Goal: Information Seeking & Learning: Learn about a topic

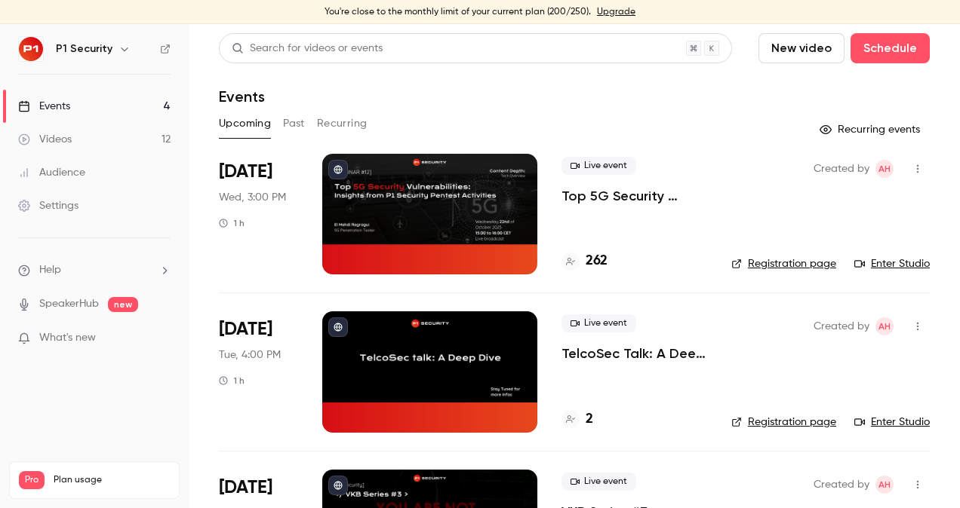
click at [619, 198] on p "Top 5G Security Vulnerabilities: Insights from P1 Security Pentest Activities" at bounding box center [634, 196] width 146 height 18
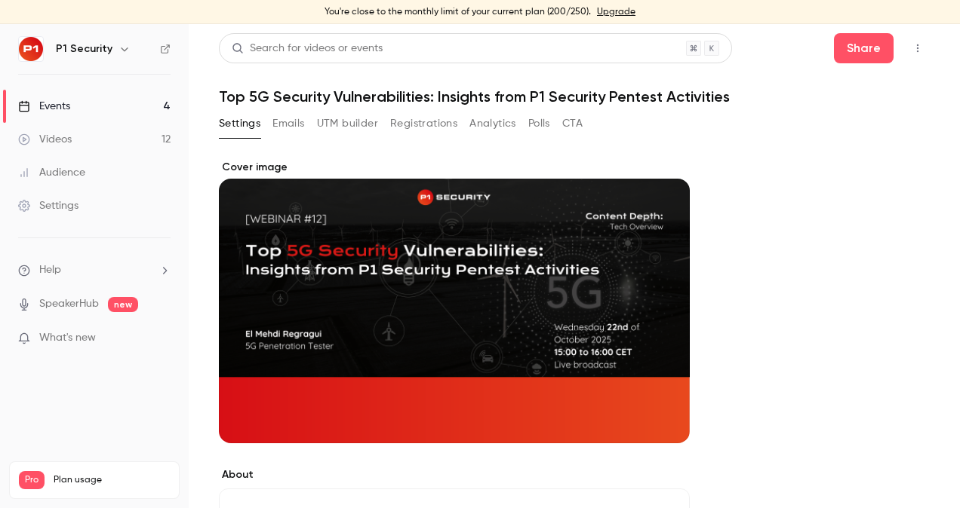
click at [409, 119] on button "Registrations" at bounding box center [423, 124] width 67 height 24
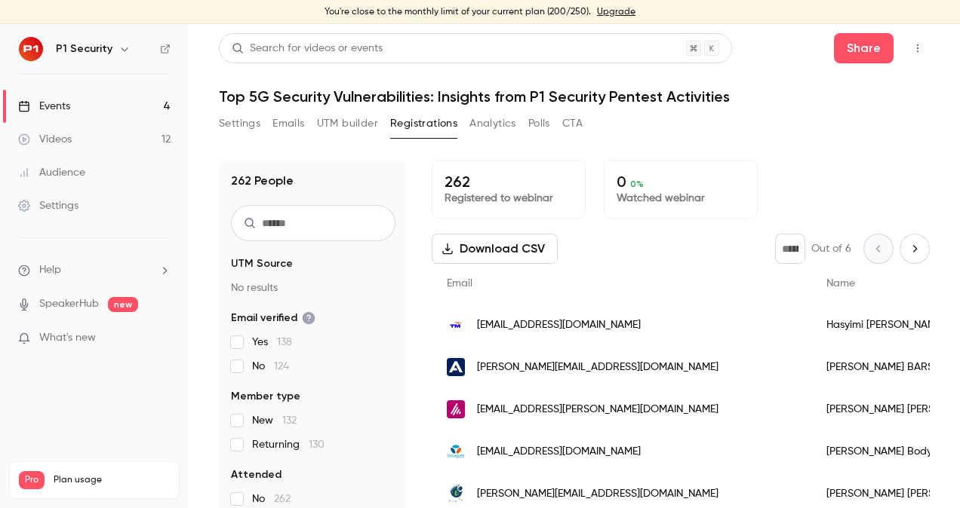
click at [409, 119] on button "Registrations" at bounding box center [423, 124] width 67 height 24
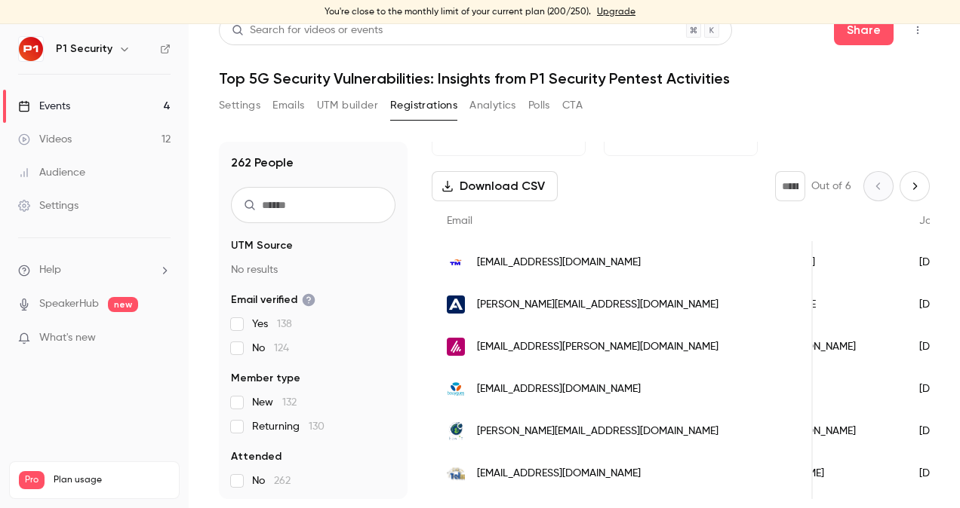
scroll to position [0, 199]
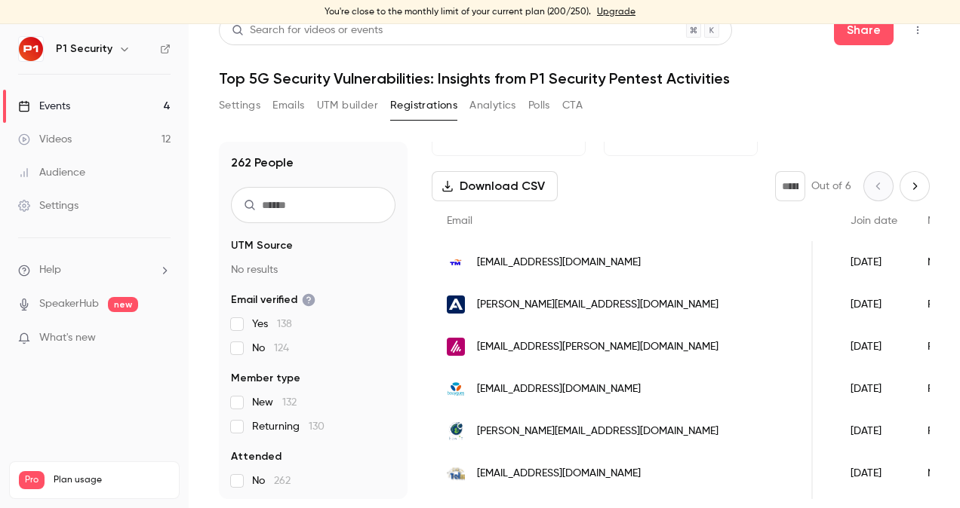
click at [129, 112] on link "Events 4" at bounding box center [94, 106] width 189 height 33
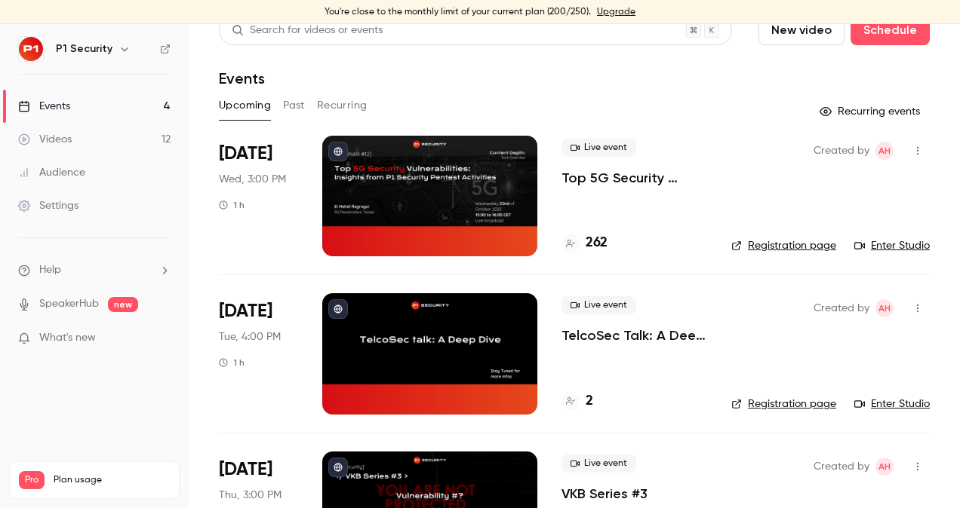
click at [129, 112] on link "Events 4" at bounding box center [94, 106] width 189 height 33
